Goal: Find specific page/section

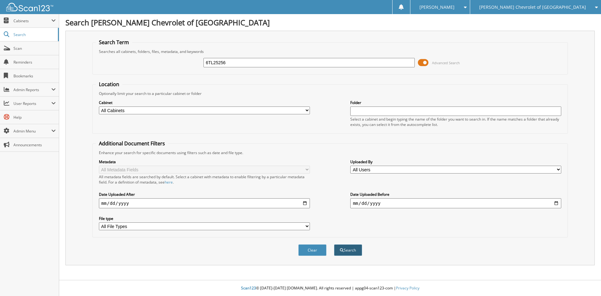
type input "6TL25256"
click at [341, 250] on span "submit" at bounding box center [342, 250] width 4 height 4
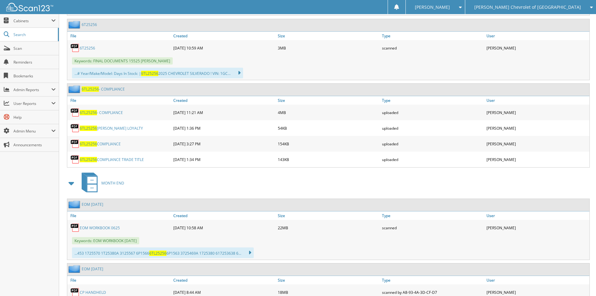
scroll to position [501, 0]
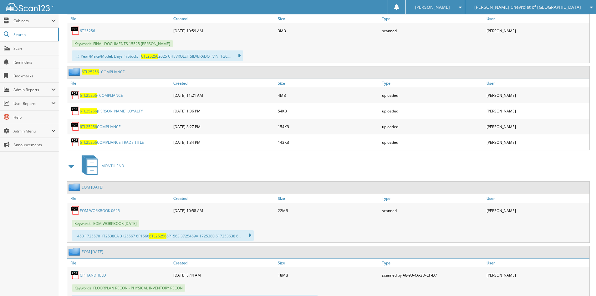
click at [115, 96] on link "6TL25256 - COMPLIANCE" at bounding box center [101, 95] width 43 height 5
